Goal: Information Seeking & Learning: Learn about a topic

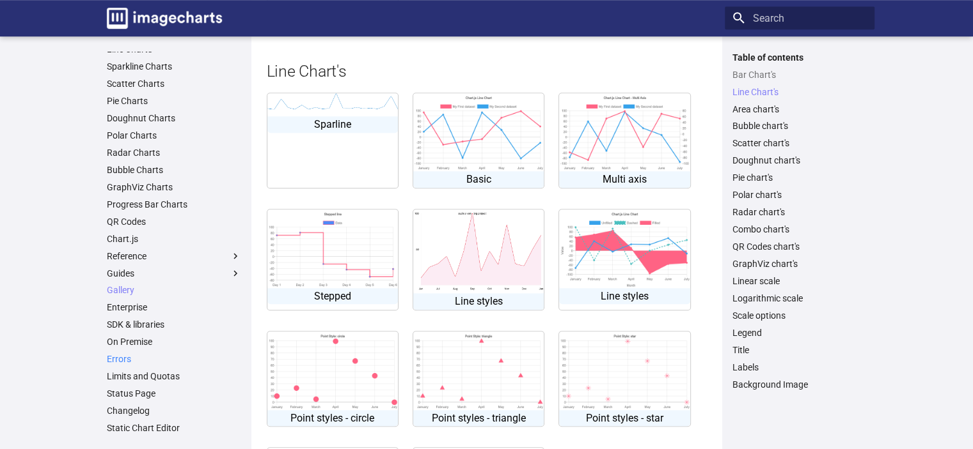
scroll to position [767, 0]
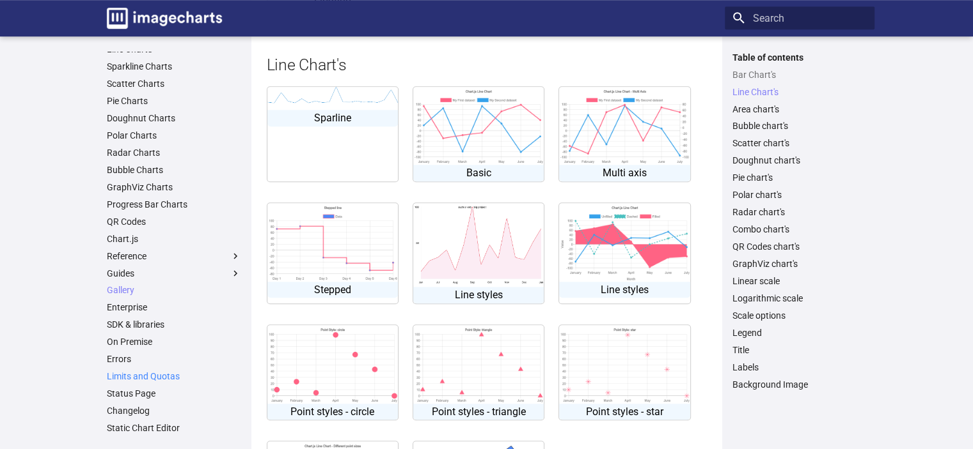
click at [137, 380] on link "Limits and Quotas" at bounding box center [174, 377] width 134 height 12
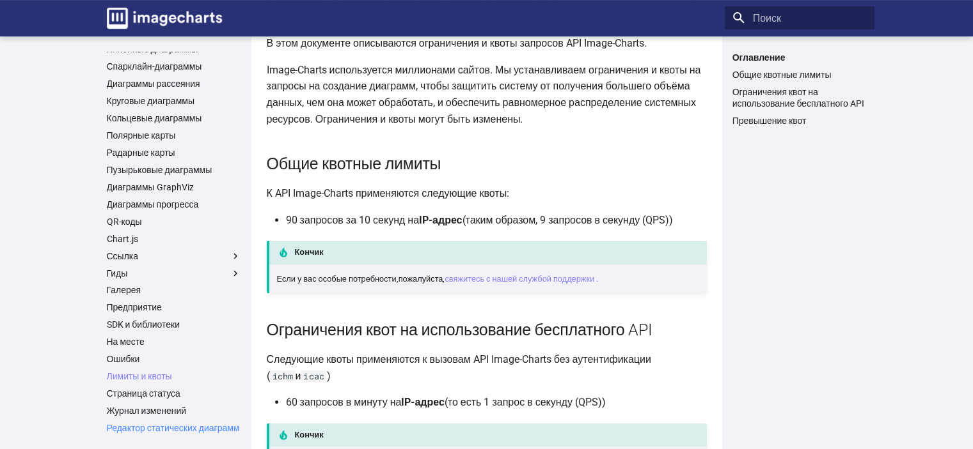
scroll to position [128, 0]
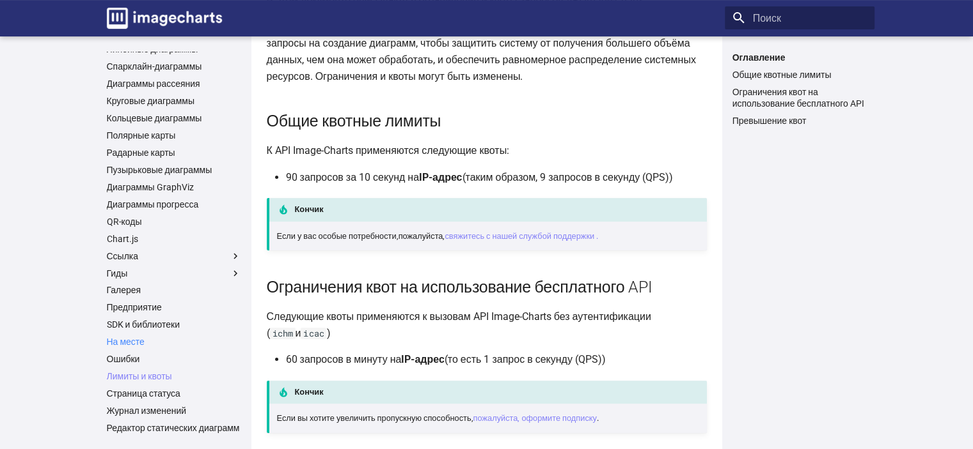
click at [130, 337] on font "На месте" at bounding box center [126, 342] width 38 height 10
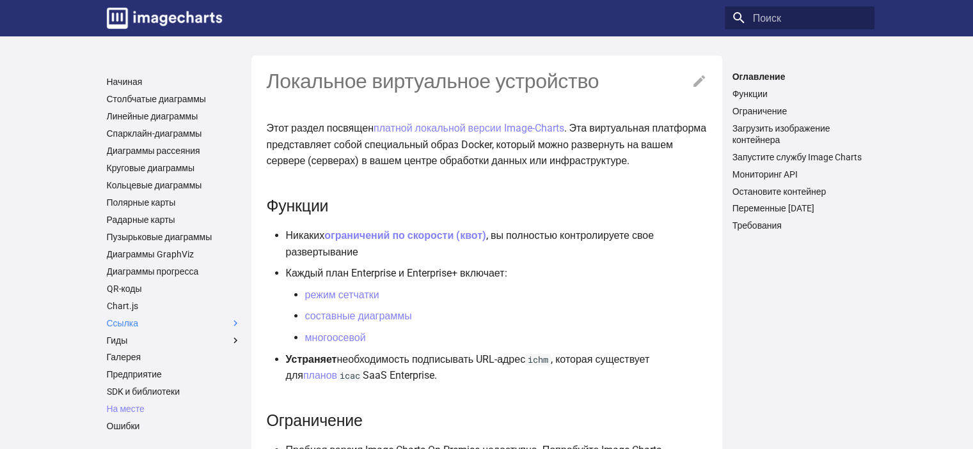
click at [130, 324] on font "Ссылка" at bounding box center [123, 323] width 32 height 10
click at [0, 0] on input "Ссылка" at bounding box center [0, 0] width 0 height 0
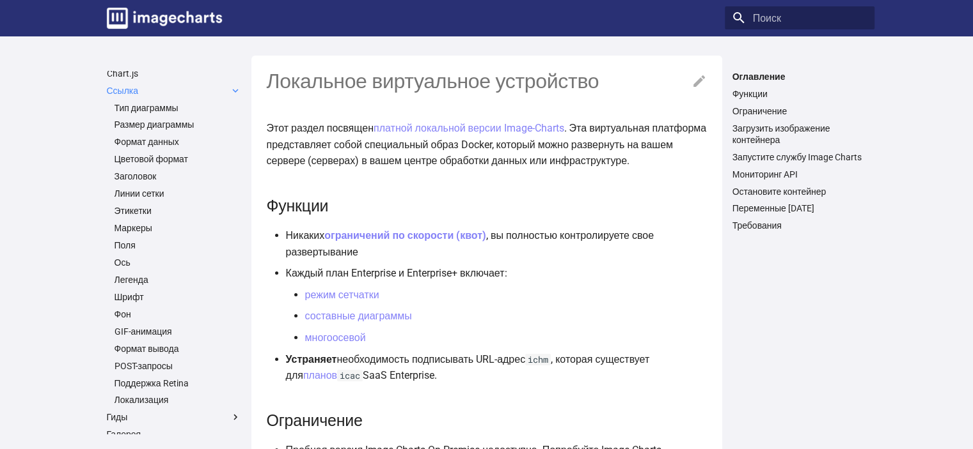
scroll to position [213, 0]
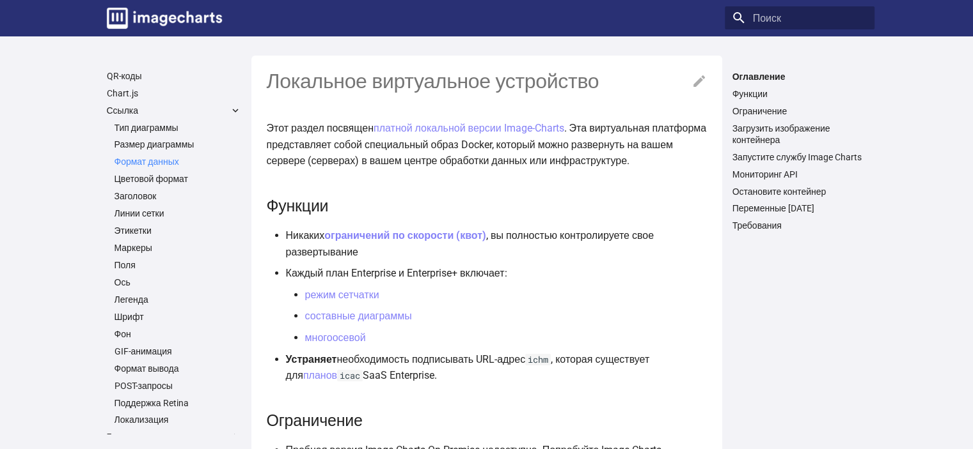
click at [163, 158] on font "Формат данных" at bounding box center [146, 162] width 65 height 10
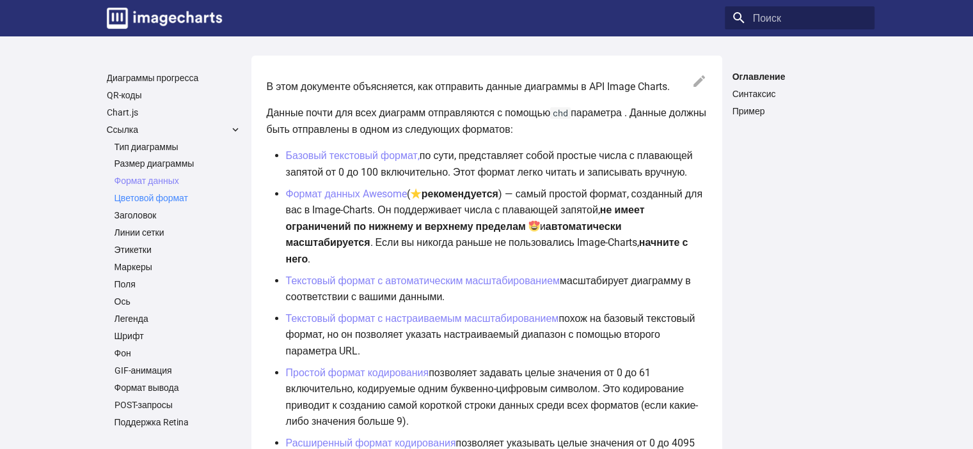
scroll to position [213, 0]
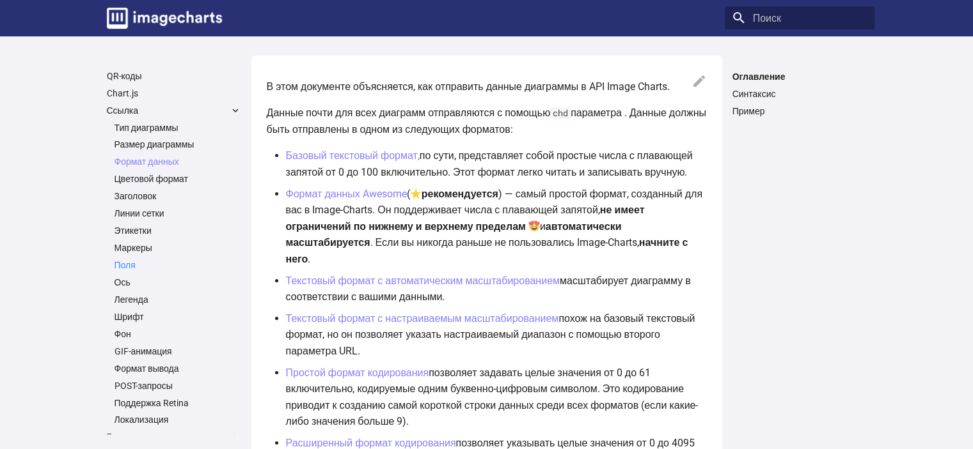
click at [134, 266] on font "Поля" at bounding box center [124, 265] width 21 height 10
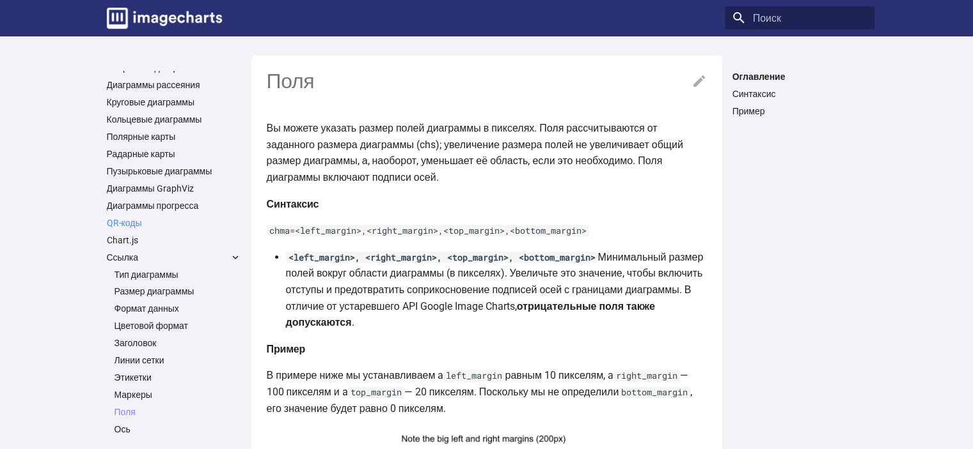
scroll to position [85, 0]
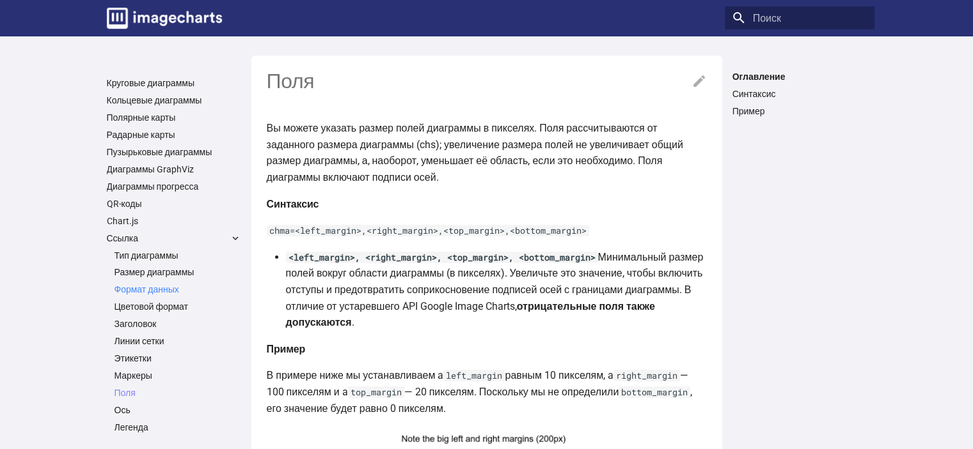
click at [166, 287] on font "Формат данных" at bounding box center [146, 290] width 65 height 10
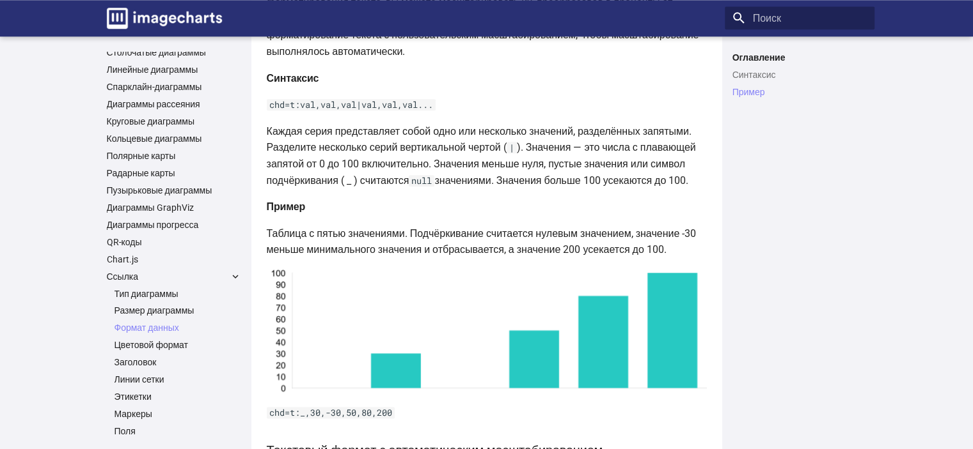
scroll to position [42, 0]
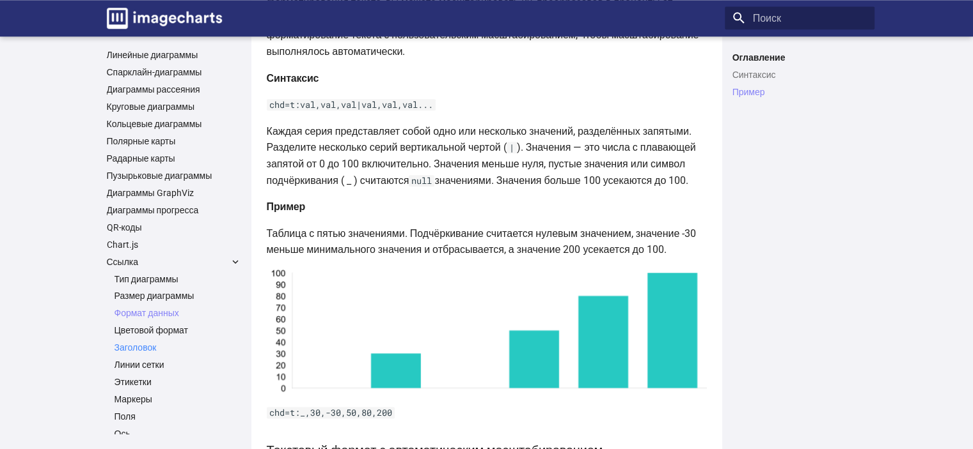
click at [151, 348] on font "Заголовок" at bounding box center [135, 348] width 42 height 10
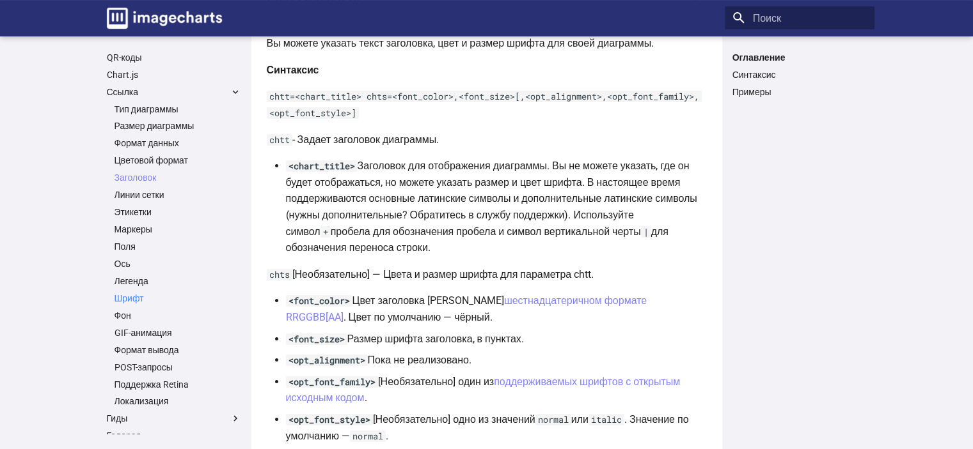
scroll to position [213, 0]
click at [166, 348] on font "Формат вывода" at bounding box center [146, 350] width 65 height 10
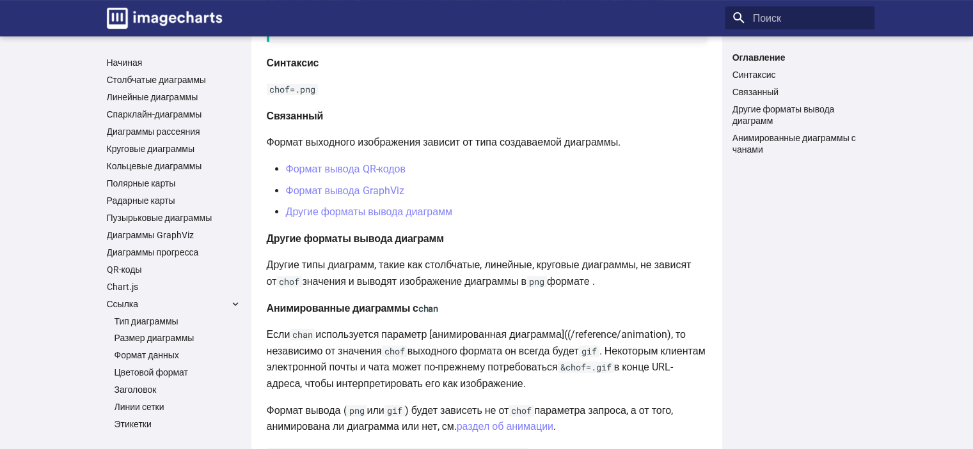
scroll to position [213, 0]
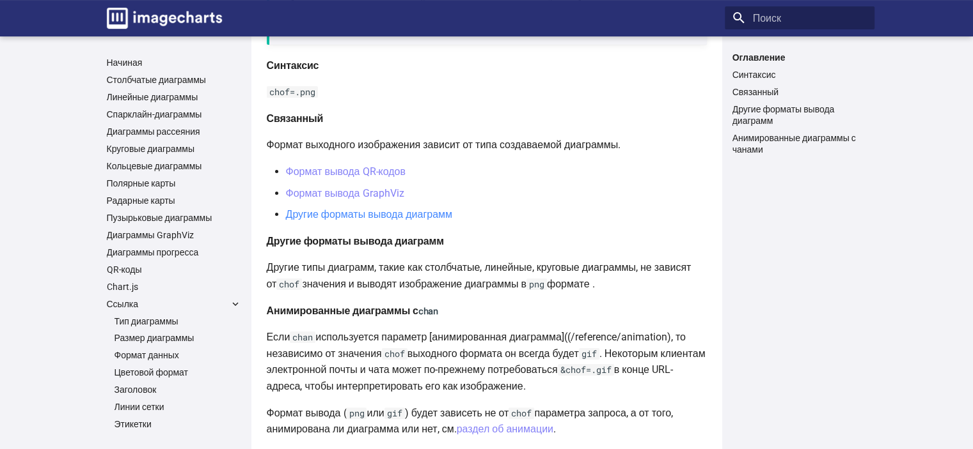
click at [396, 217] on font "Другие форматы вывода диаграмм" at bounding box center [369, 214] width 166 height 12
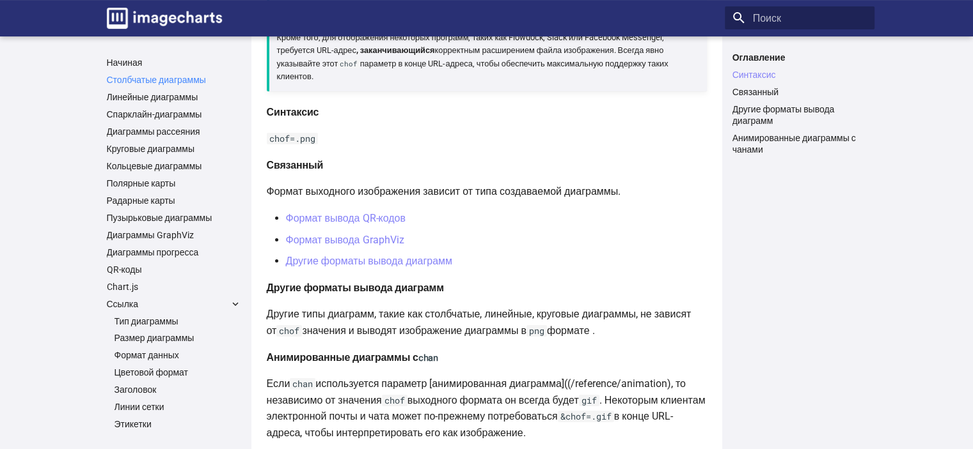
scroll to position [129, 0]
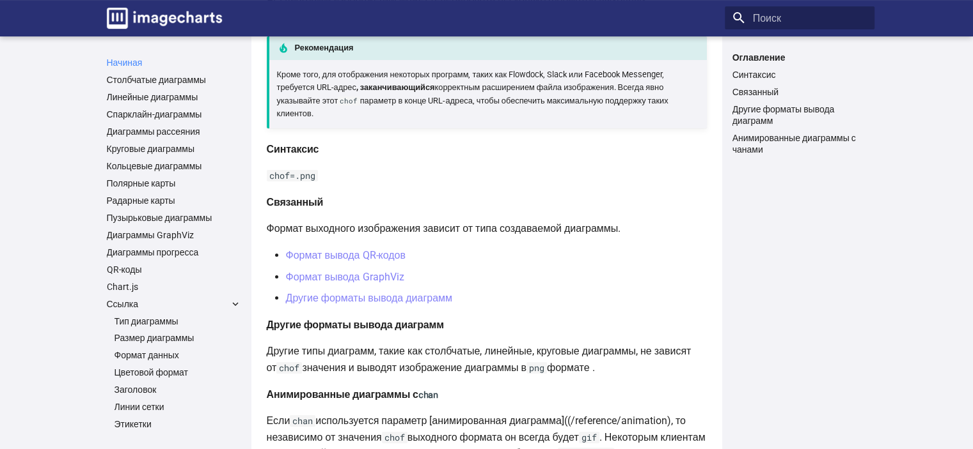
click at [136, 58] on font "Начиная" at bounding box center [125, 63] width 36 height 10
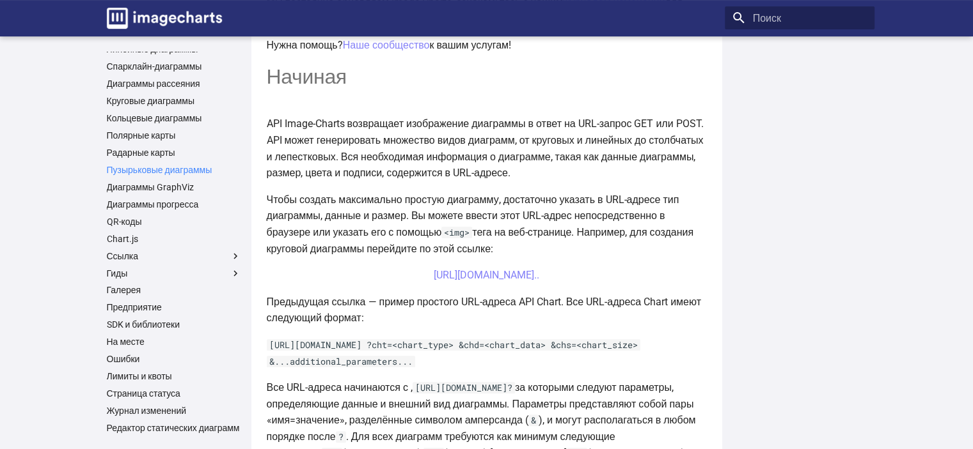
scroll to position [59, 0]
click at [130, 268] on label "Гиды" at bounding box center [174, 274] width 134 height 12
click at [0, 0] on input "Гиды" at bounding box center [0, 0] width 0 height 0
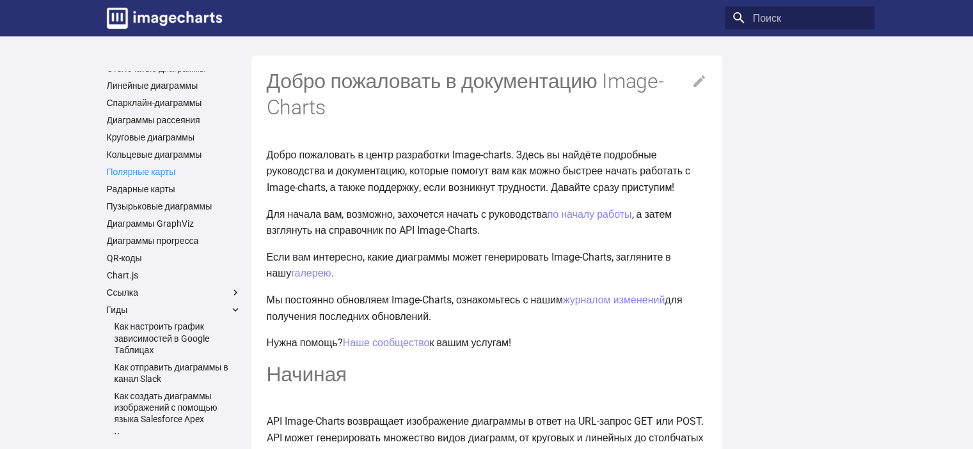
scroll to position [0, 0]
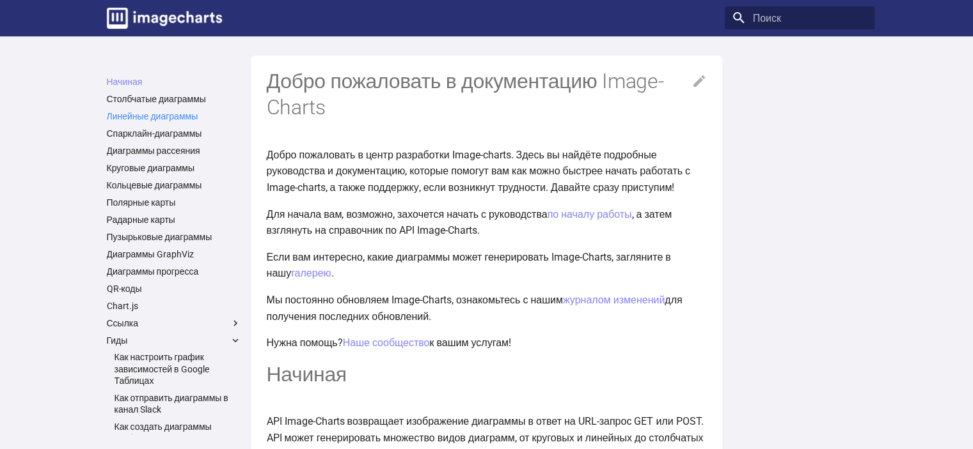
click at [146, 116] on font "Линейные диаграммы" at bounding box center [152, 116] width 91 height 10
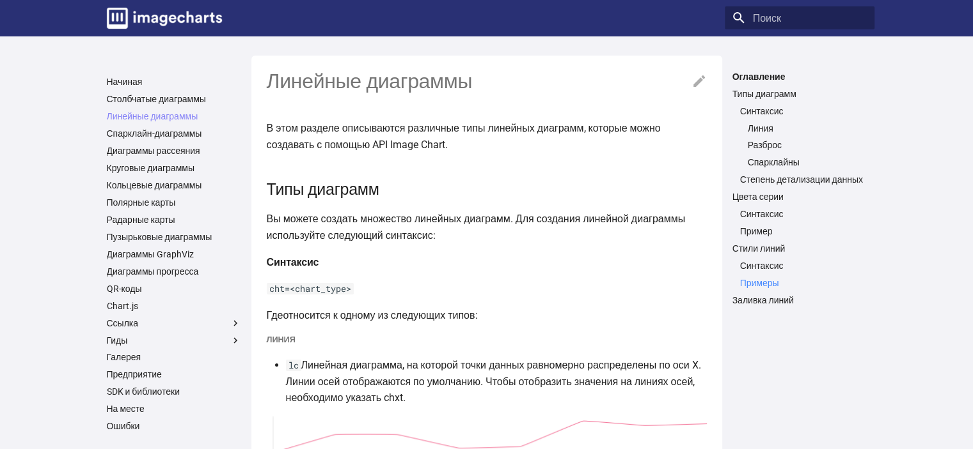
click at [769, 281] on font "Примеры" at bounding box center [759, 283] width 39 height 10
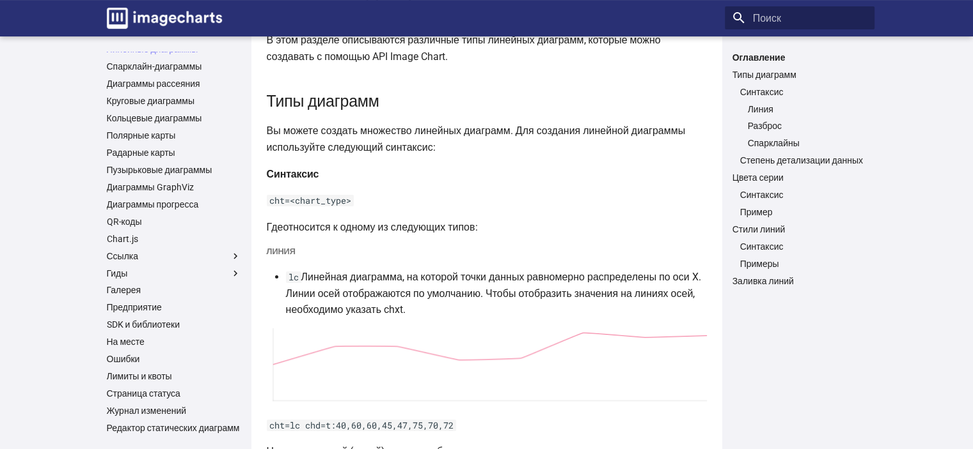
scroll to position [59, 0]
click at [130, 302] on link "Предприятие" at bounding box center [174, 308] width 134 height 12
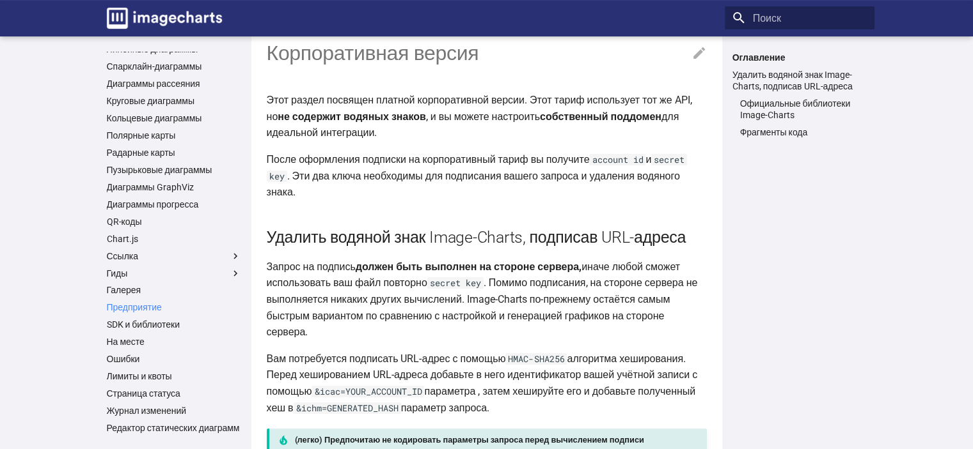
scroll to position [85, 0]
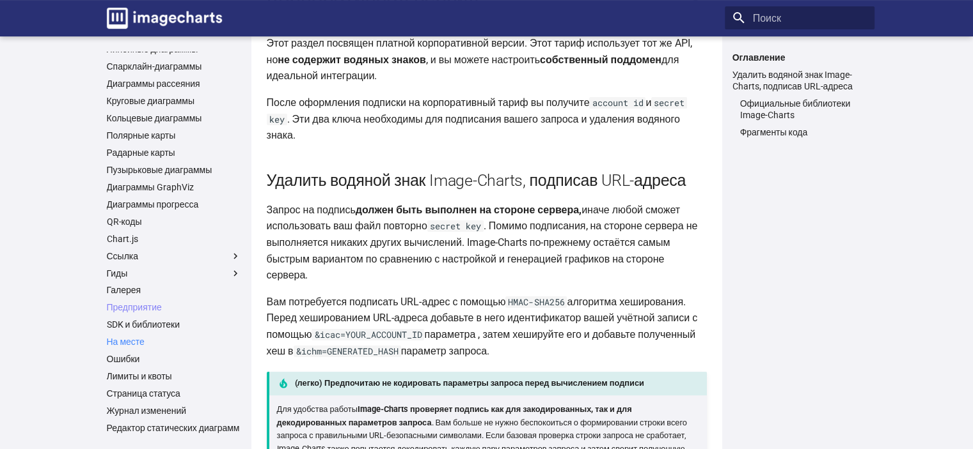
click at [132, 337] on font "На месте" at bounding box center [126, 342] width 38 height 10
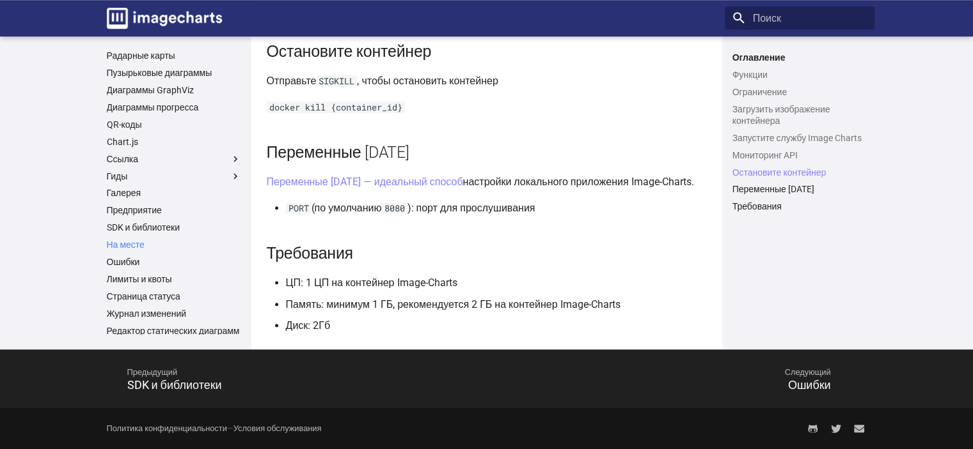
scroll to position [159, 0]
click at [146, 289] on font "Страница статуса" at bounding box center [144, 294] width 74 height 10
click at [152, 324] on font "Редактор статических диаграмм" at bounding box center [173, 329] width 133 height 10
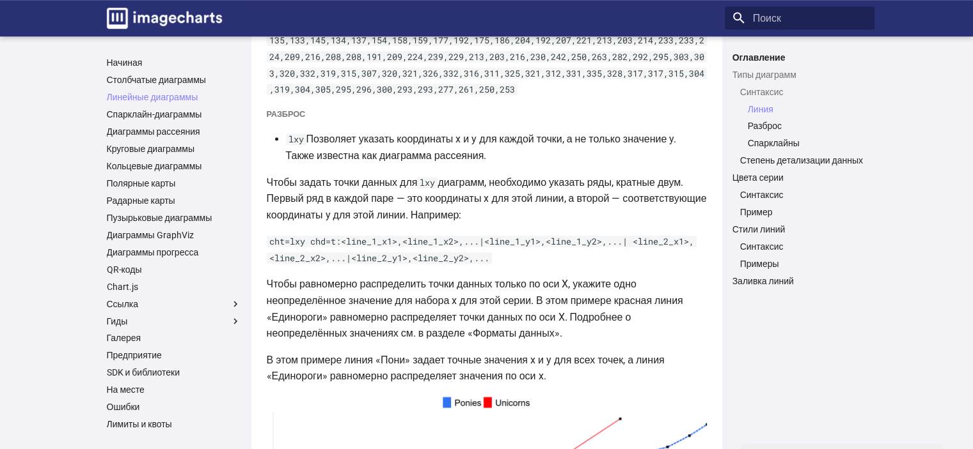
scroll to position [895, 0]
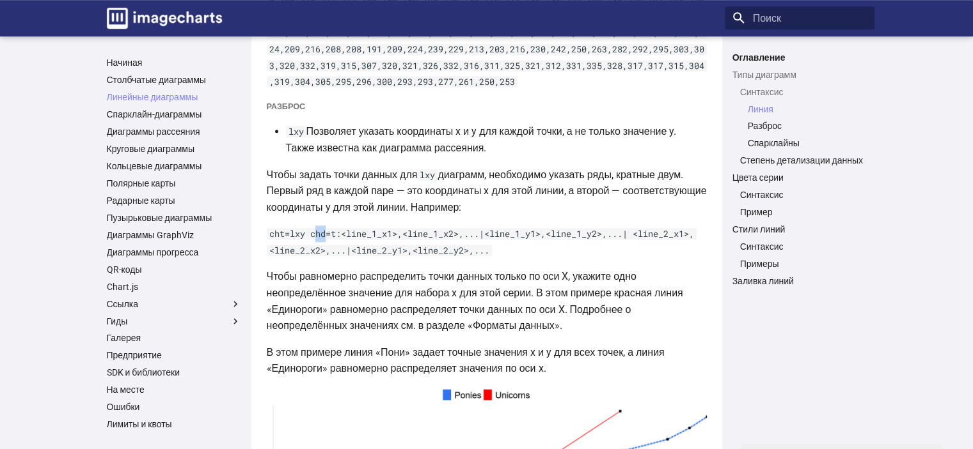
drag, startPoint x: 315, startPoint y: 237, endPoint x: 328, endPoint y: 237, distance: 12.8
click at [328, 237] on code "cht=lxy chd=t:<line_1_x1>,<line_1_x2>,...|<line_1_y1>,<line_1_y2>,...| <line_2_…" at bounding box center [482, 242] width 430 height 28
drag, startPoint x: 294, startPoint y: 237, endPoint x: 302, endPoint y: 233, distance: 8.9
click at [302, 233] on code "cht=lxy chd=t:<line_1_x1>,<line_1_x2>,...|<line_1_y1>,<line_1_y2>,...| <line_2_…" at bounding box center [482, 242] width 430 height 28
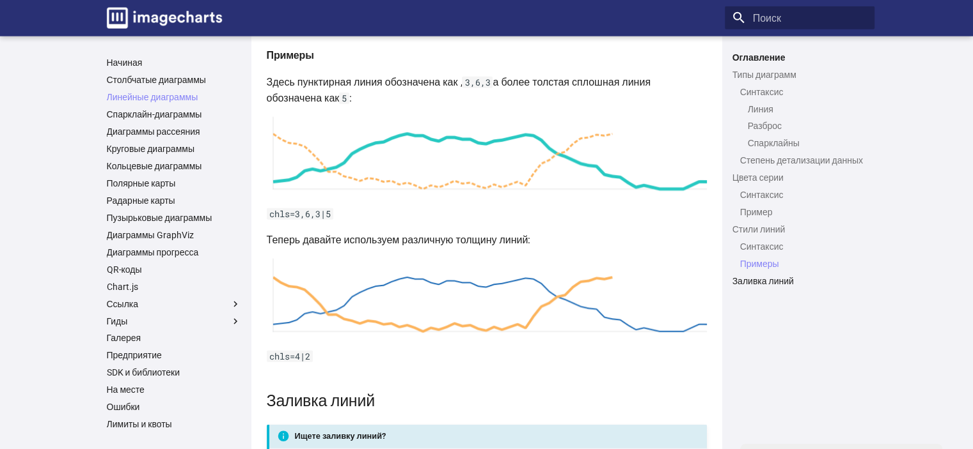
scroll to position [3197, 0]
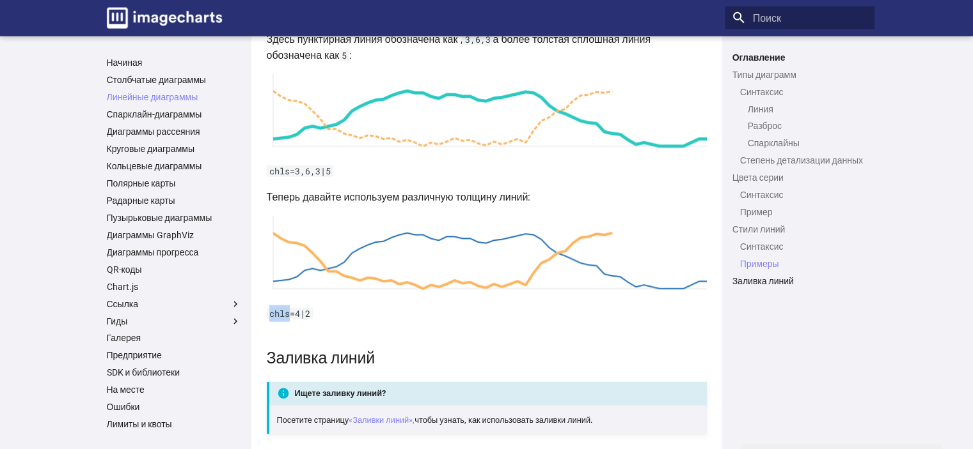
drag, startPoint x: 269, startPoint y: 315, endPoint x: 288, endPoint y: 315, distance: 19.2
click at [288, 315] on code "chls=4|2" at bounding box center [290, 314] width 46 height 12
copy code "chls"
click at [293, 315] on code "chls=4|2" at bounding box center [290, 314] width 46 height 12
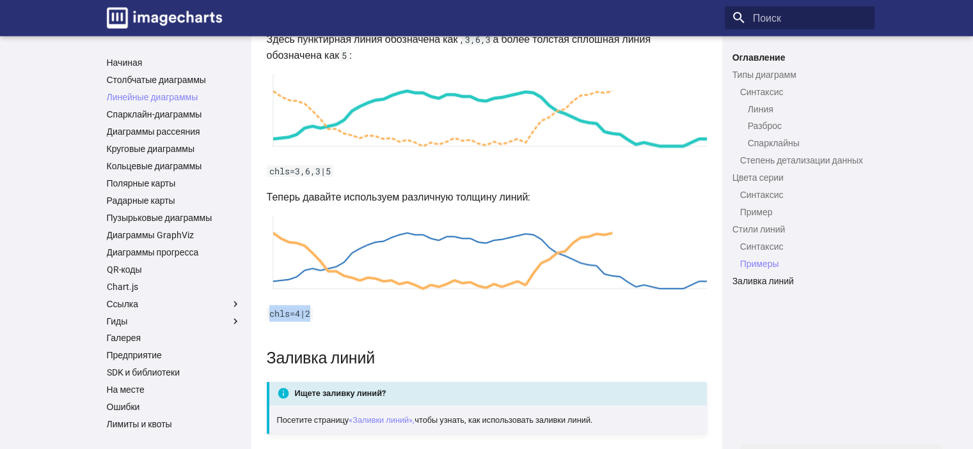
click at [293, 315] on code "chls=4|2" at bounding box center [290, 314] width 46 height 12
copy article "chls=4|2"
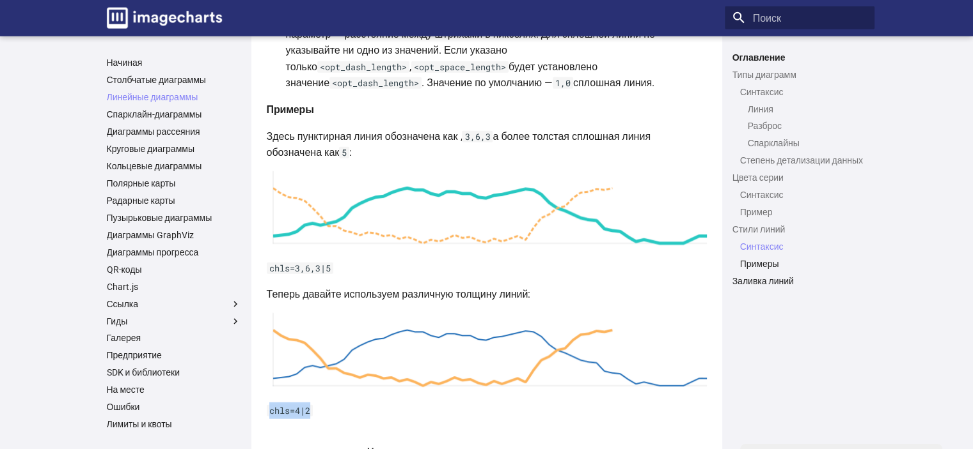
scroll to position [3084, 0]
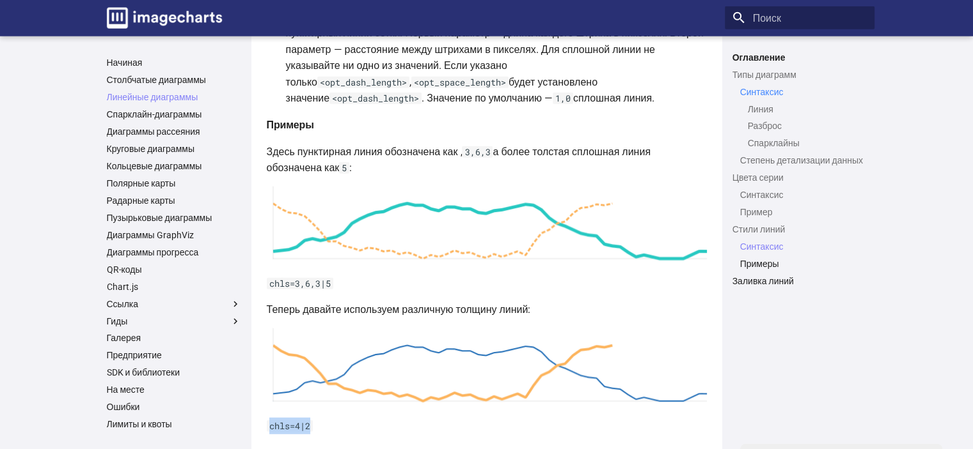
click at [777, 94] on font "Синтаксис" at bounding box center [761, 92] width 43 height 10
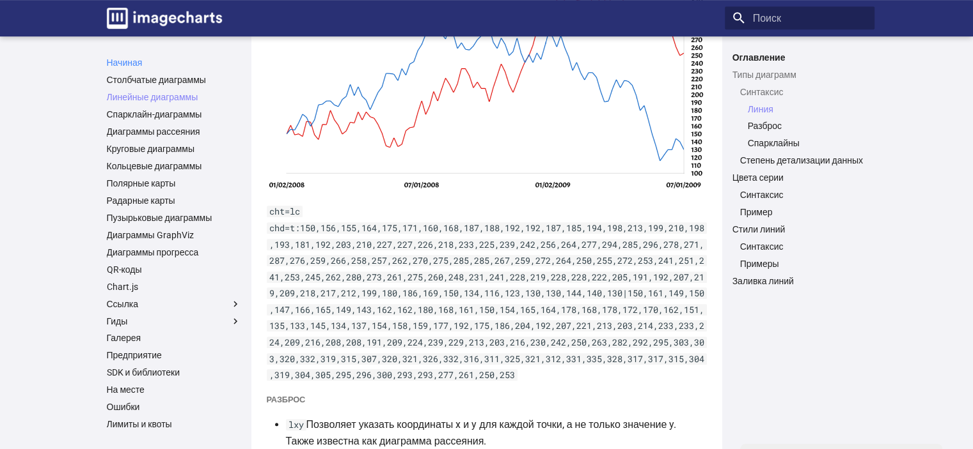
scroll to position [593, 0]
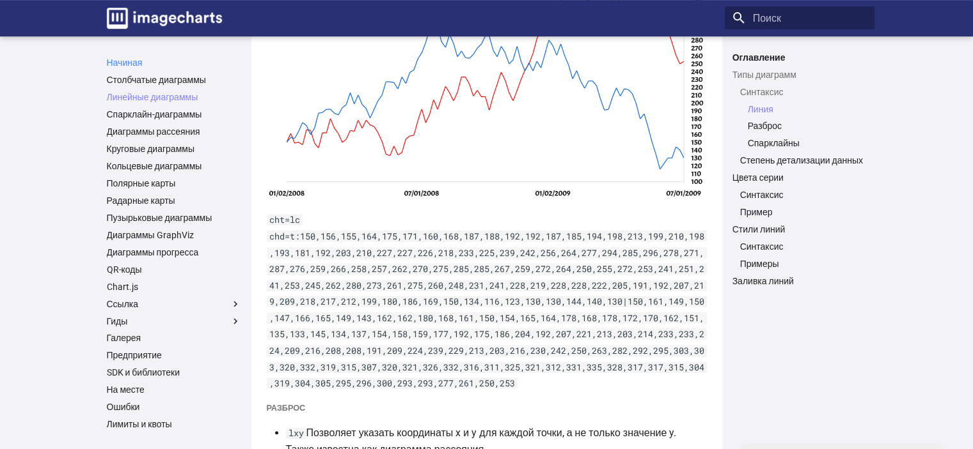
click at [114, 62] on font "Начиная" at bounding box center [125, 63] width 36 height 10
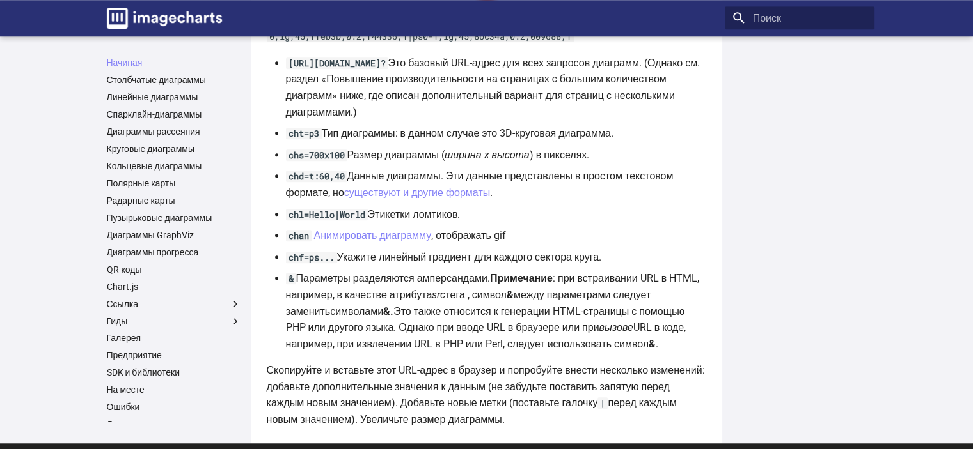
scroll to position [929, 0]
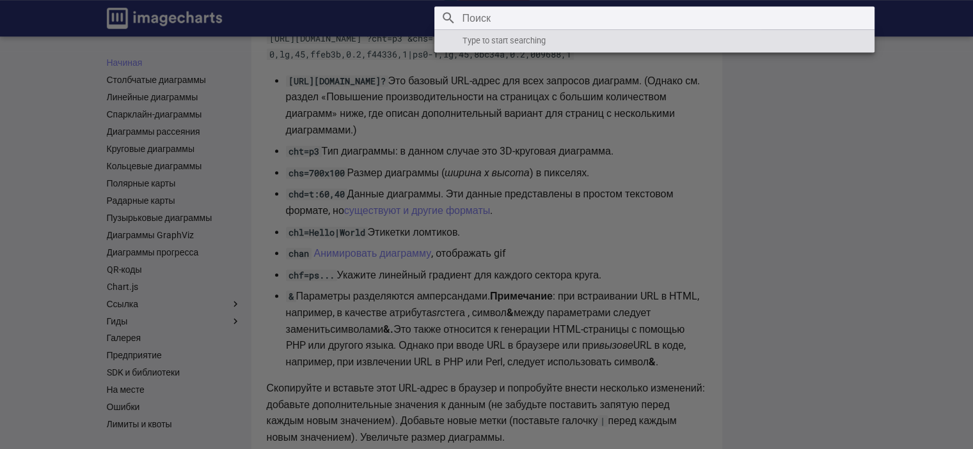
click at [770, 12] on input "Поиск" at bounding box center [654, 17] width 440 height 23
paste input "chxl"
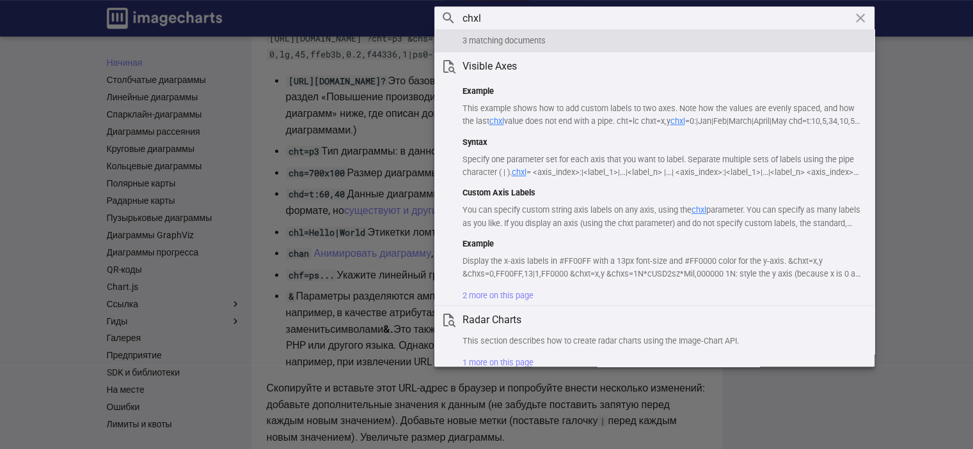
type input "chxl"
click at [860, 12] on icon "Прозрачный" at bounding box center [859, 17] width 15 height 15
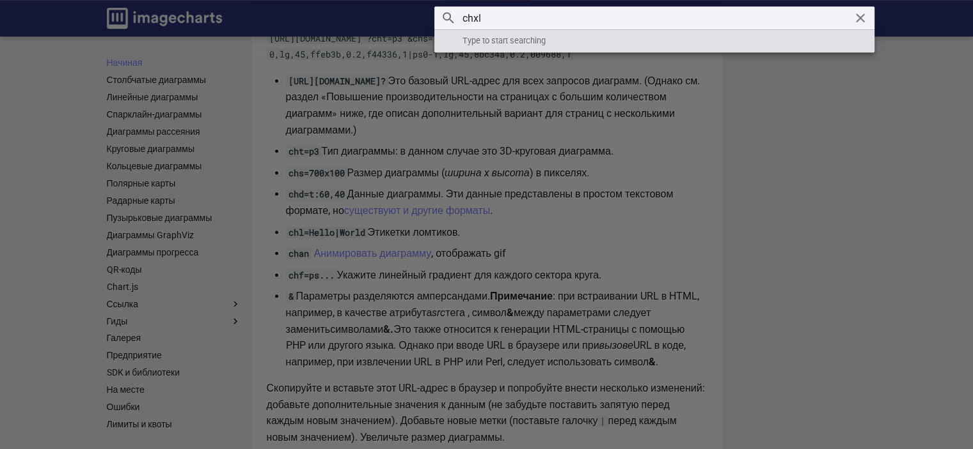
click at [905, 215] on label "Заголовок" at bounding box center [486, 449] width 973 height 899
click at [0, 0] on input "checkbox" at bounding box center [0, 0] width 0 height 0
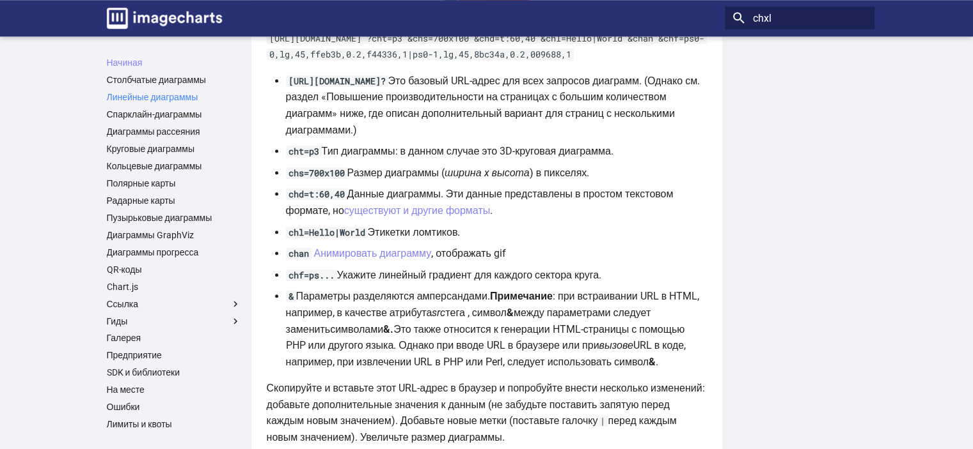
click at [184, 95] on font "Линейные диаграммы" at bounding box center [152, 97] width 91 height 10
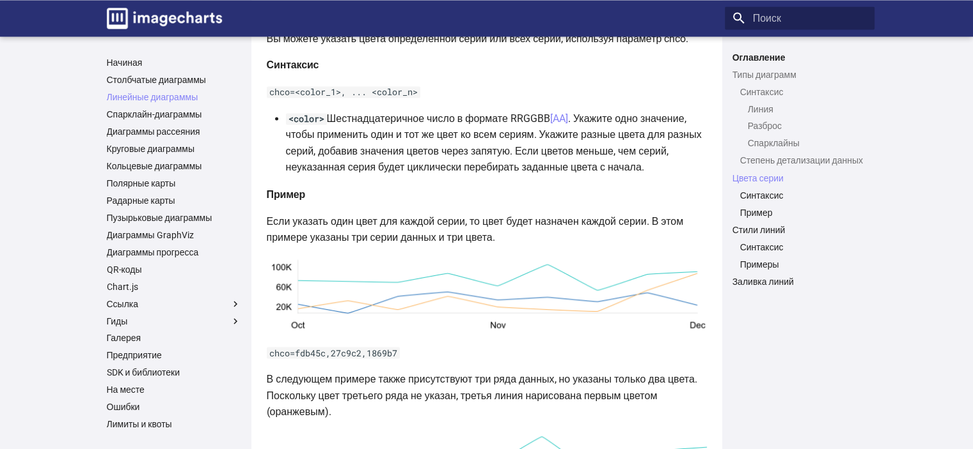
scroll to position [2259, 0]
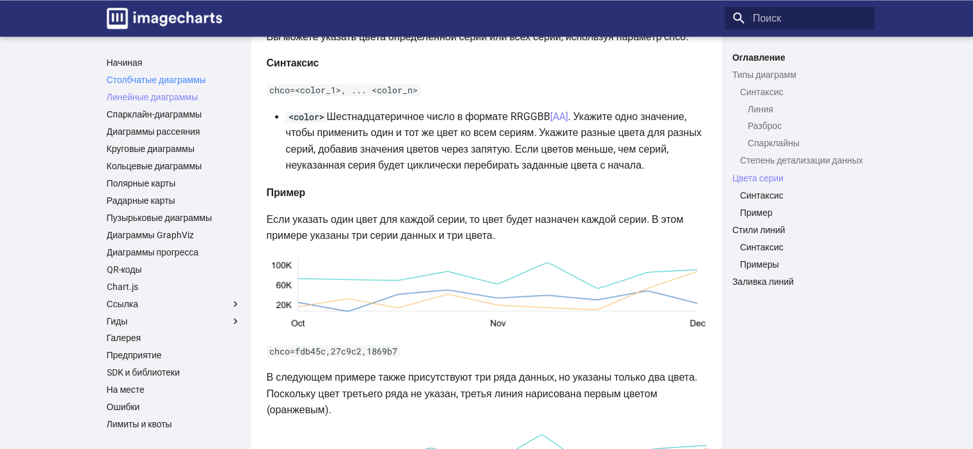
click at [141, 79] on font "Столбчатые диаграммы" at bounding box center [156, 80] width 99 height 10
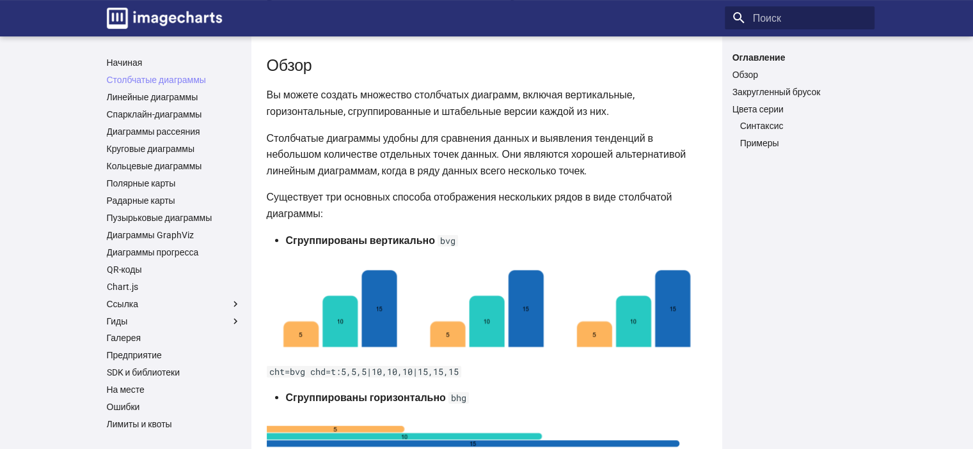
scroll to position [128, 0]
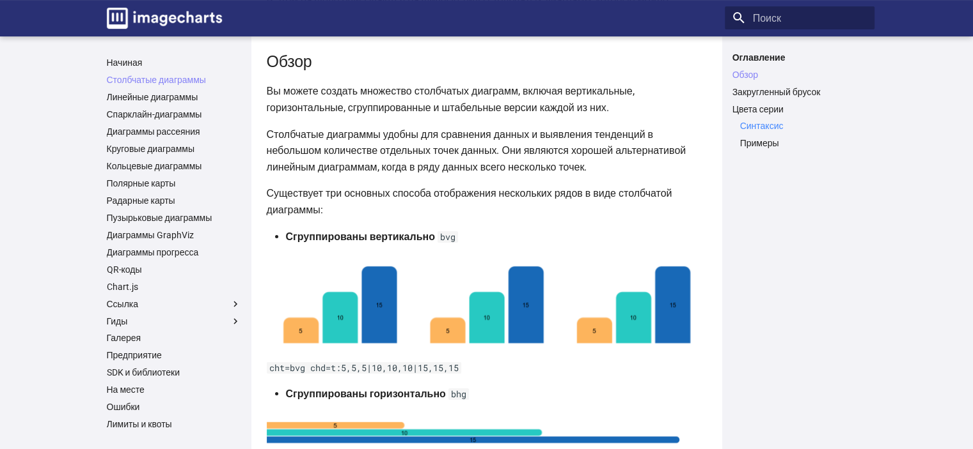
click at [766, 121] on font "Синтаксис" at bounding box center [761, 126] width 43 height 10
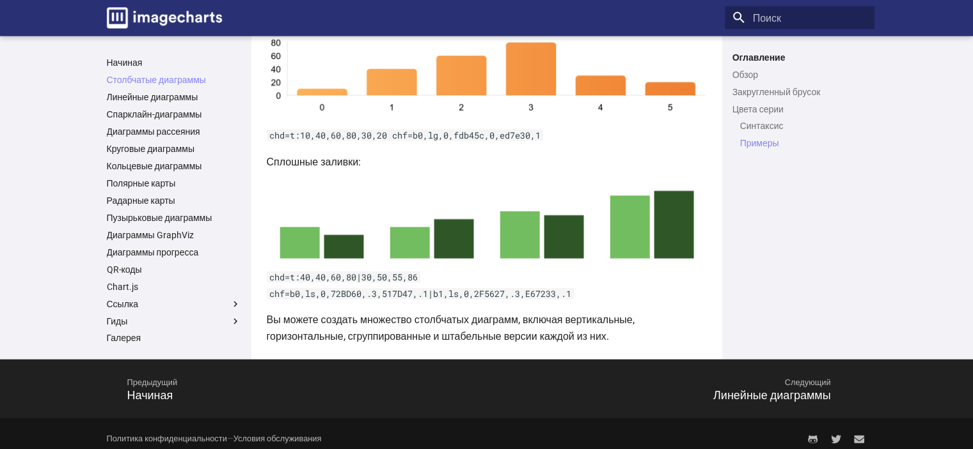
scroll to position [2644, 0]
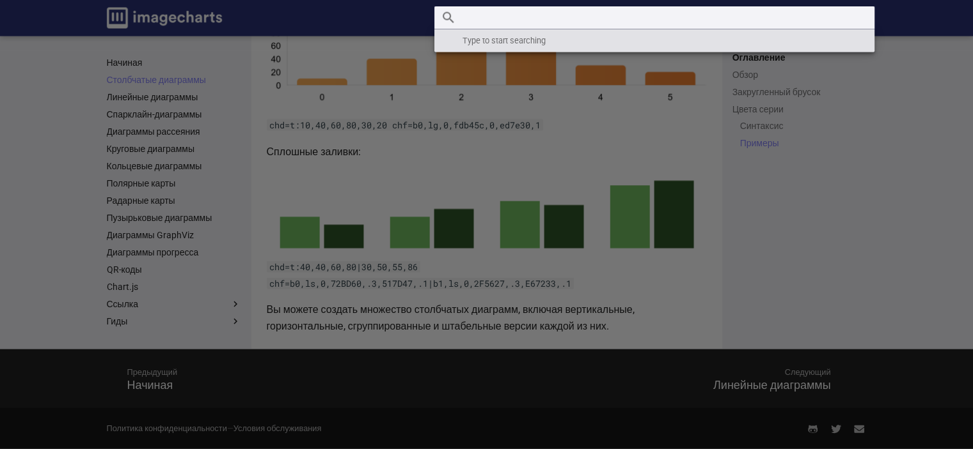
click at [749, 25] on input "Поиск" at bounding box center [654, 17] width 440 height 23
paste input "chxl"
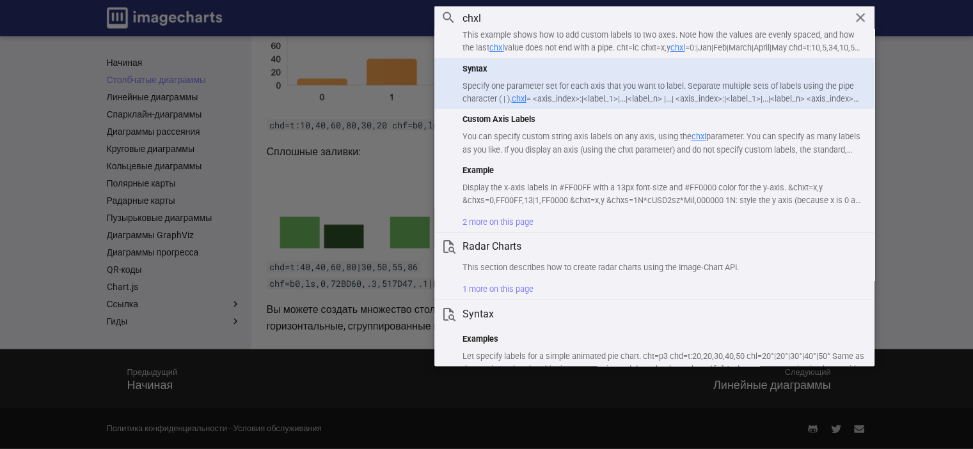
scroll to position [90, 0]
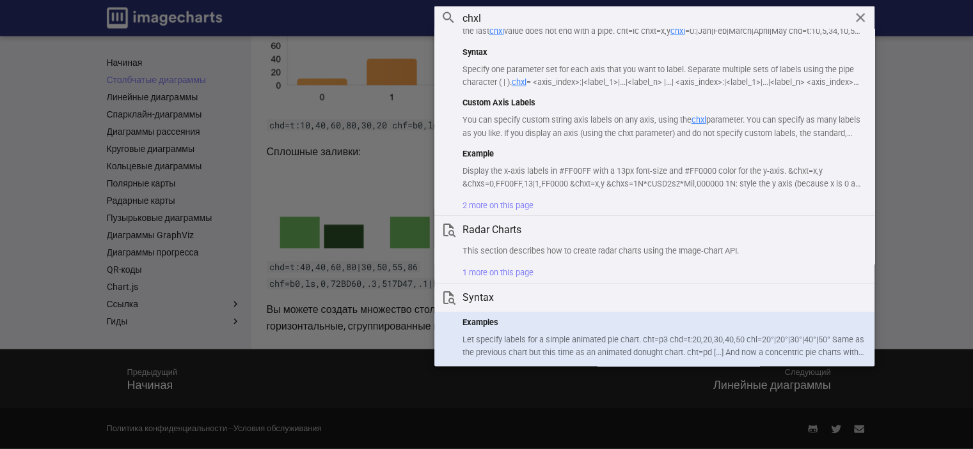
type input "chxl"
click at [504, 341] on p "Let specify labels for a simple animated pie chart. cht=p3 chd=t:20,20,30,40,50…" at bounding box center [663, 347] width 402 height 26
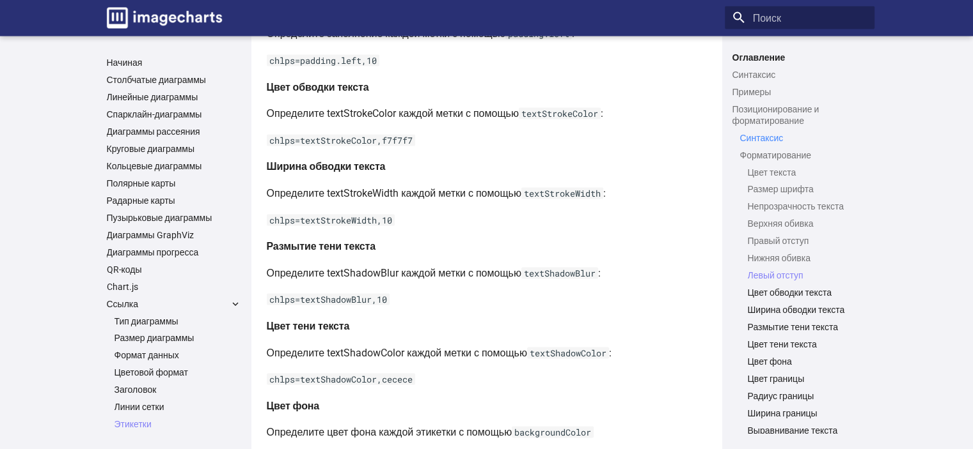
click at [781, 137] on font "Синтаксис" at bounding box center [761, 138] width 43 height 10
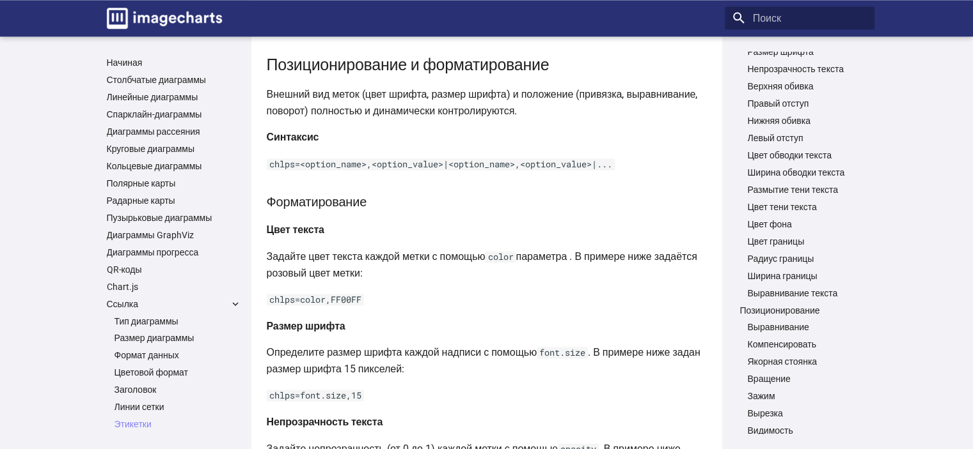
scroll to position [140, 0]
click at [769, 322] on font "Выравнивание" at bounding box center [777, 325] width 61 height 10
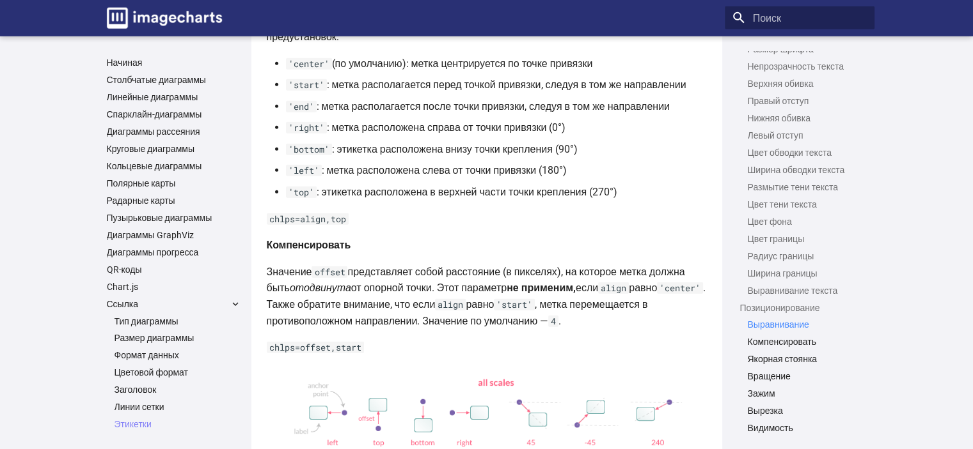
scroll to position [3582, 0]
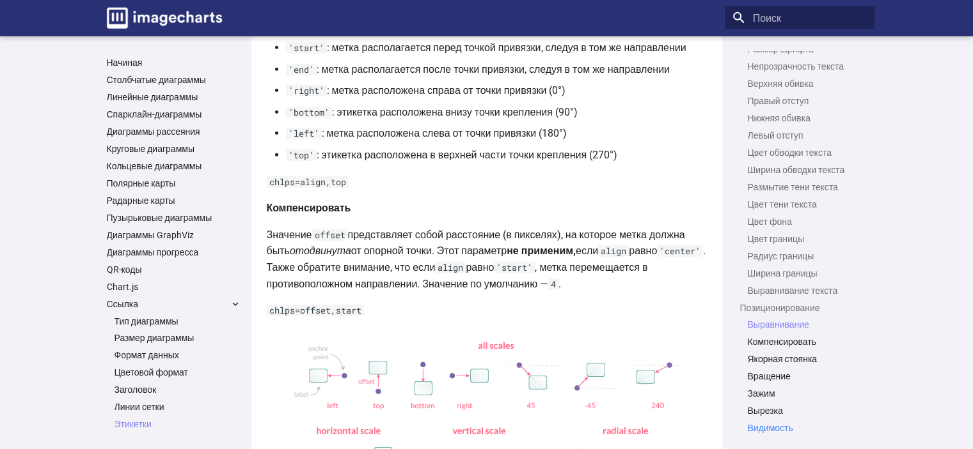
click at [767, 428] on font "Видимость" at bounding box center [769, 428] width 45 height 10
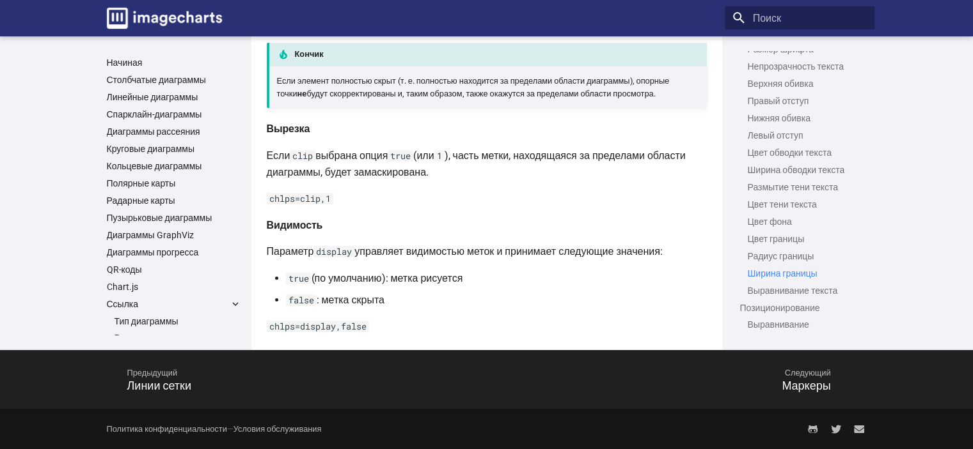
click at [777, 269] on font "Ширина границы" at bounding box center [782, 274] width 70 height 10
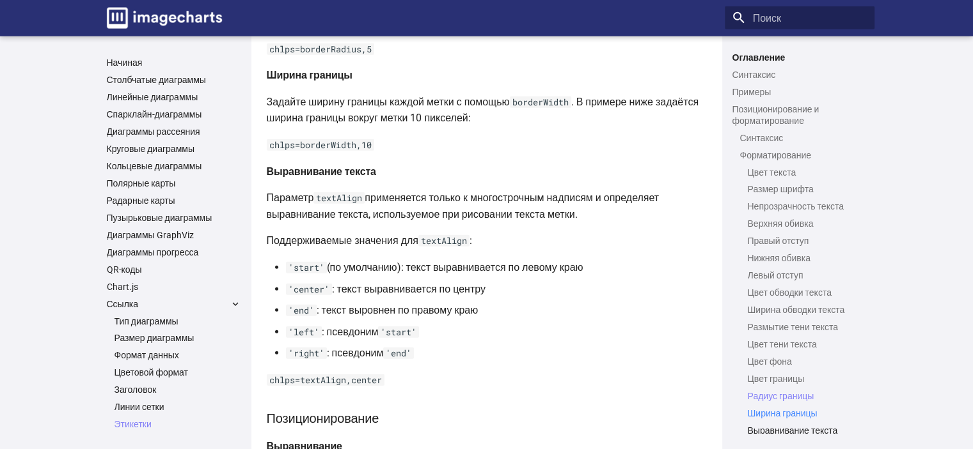
scroll to position [3040, 0]
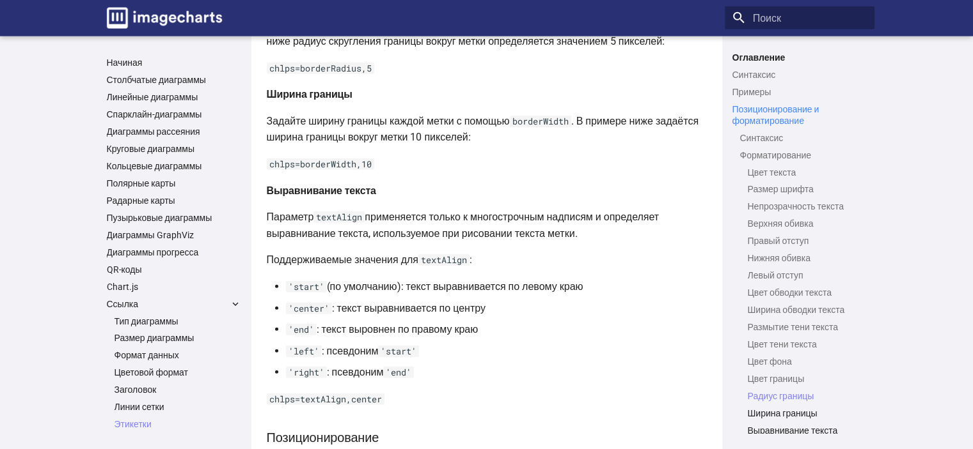
click at [770, 126] on link "Позиционирование и форматирование" at bounding box center [799, 115] width 134 height 23
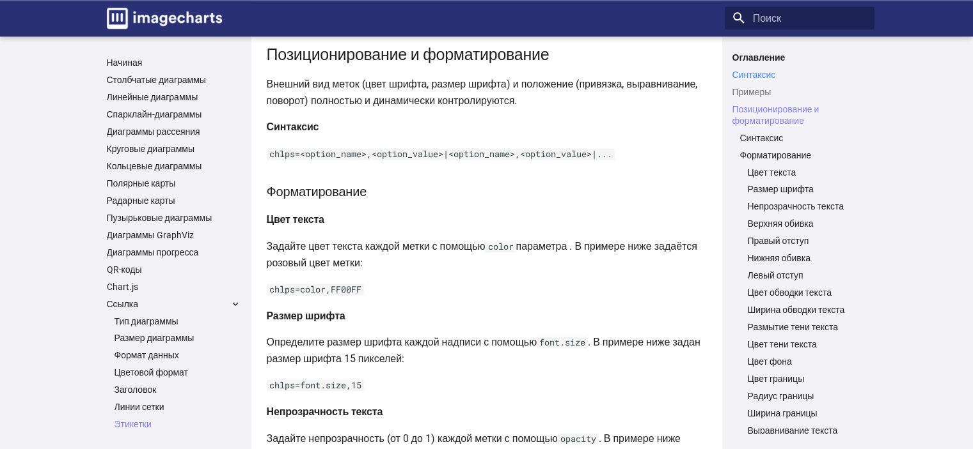
click at [754, 74] on font "Синтаксис" at bounding box center [753, 75] width 43 height 10
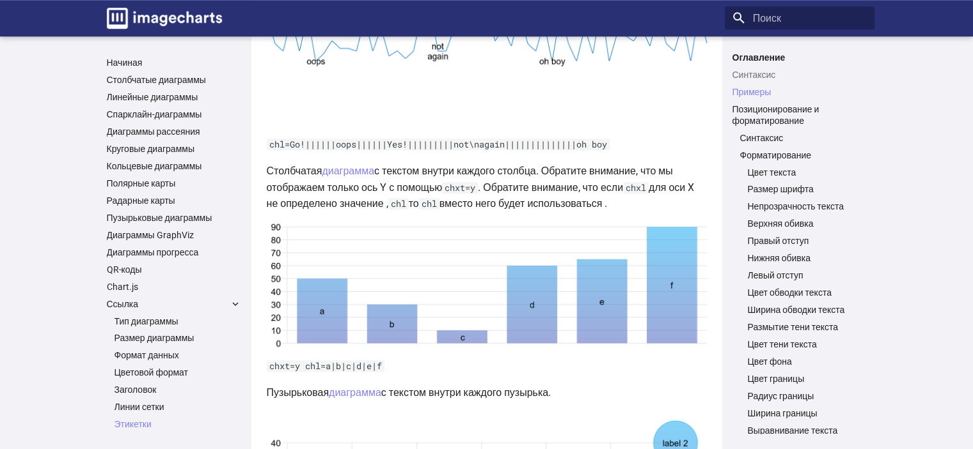
scroll to position [1128, 0]
